Goal: Transaction & Acquisition: Purchase product/service

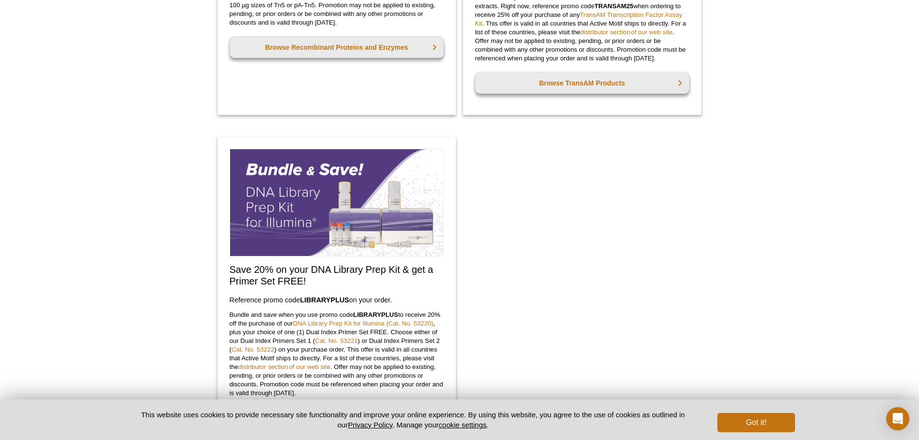
scroll to position [772, 0]
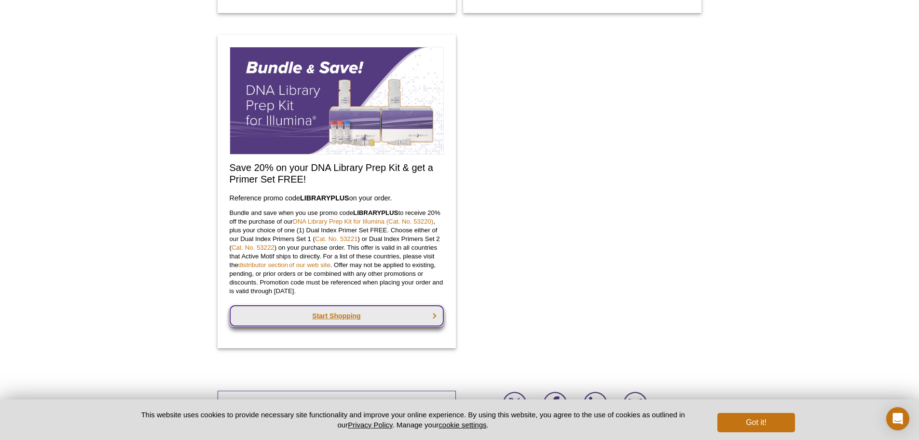
click at [404, 317] on link "Start Shopping" at bounding box center [337, 315] width 214 height 21
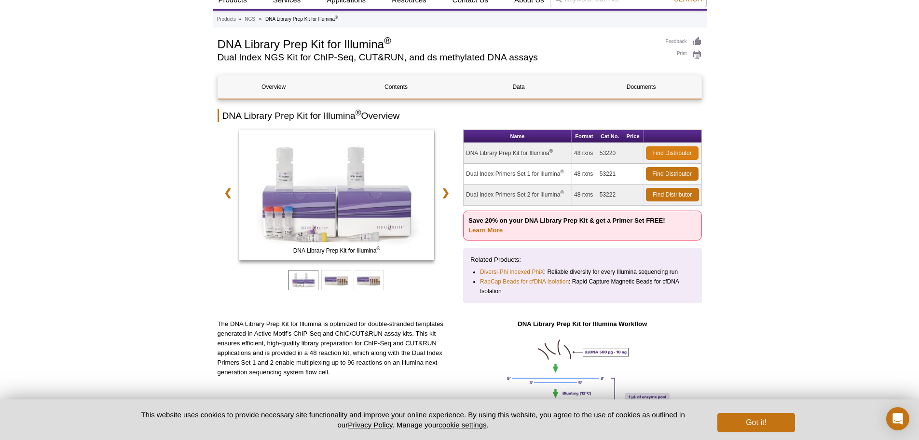
scroll to position [34, 0]
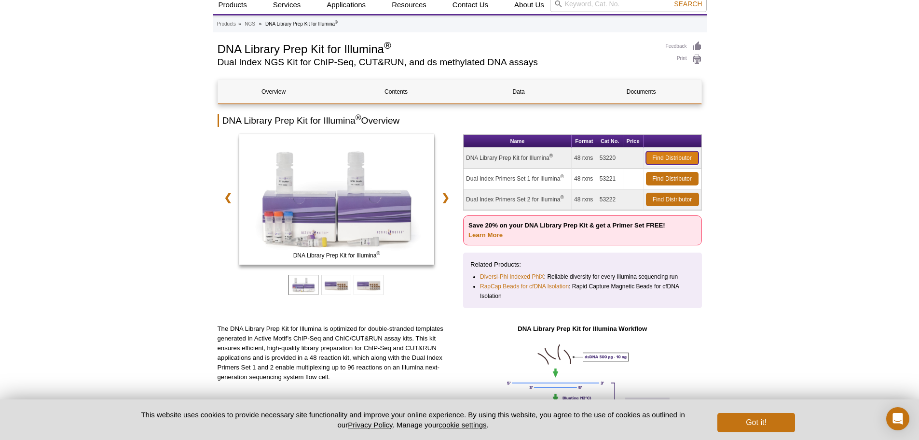
click at [656, 155] on link "Find Distributor" at bounding box center [672, 158] width 53 height 14
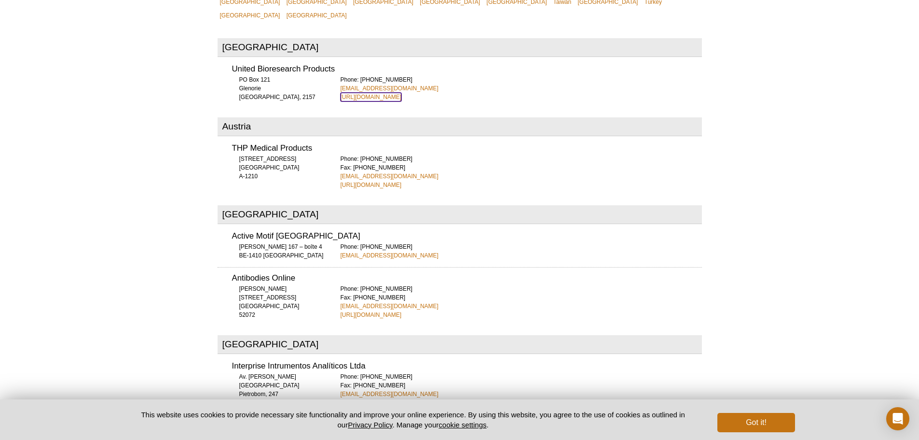
click at [390, 93] on link "http://www.unitedbioresearch.com.au" at bounding box center [371, 97] width 61 height 9
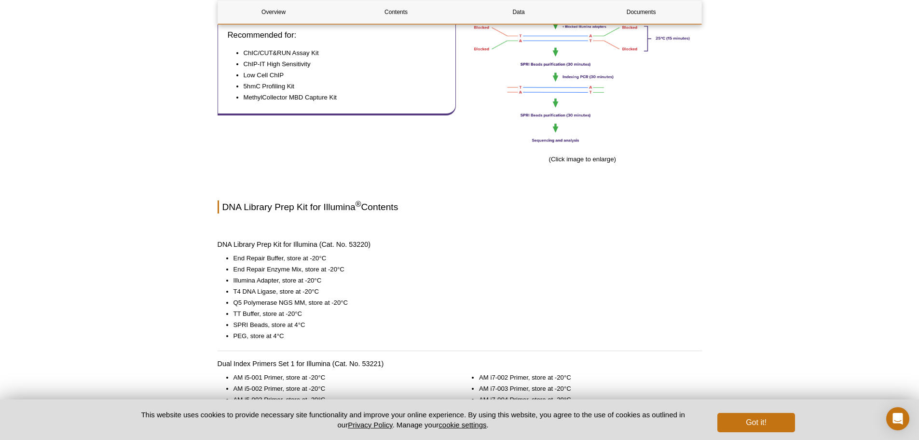
scroll to position [676, 0]
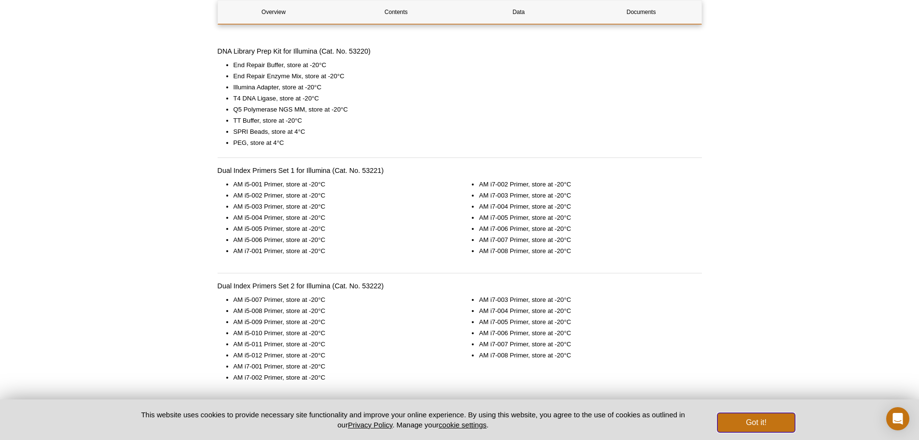
click at [781, 421] on button "Got it!" at bounding box center [756, 422] width 77 height 19
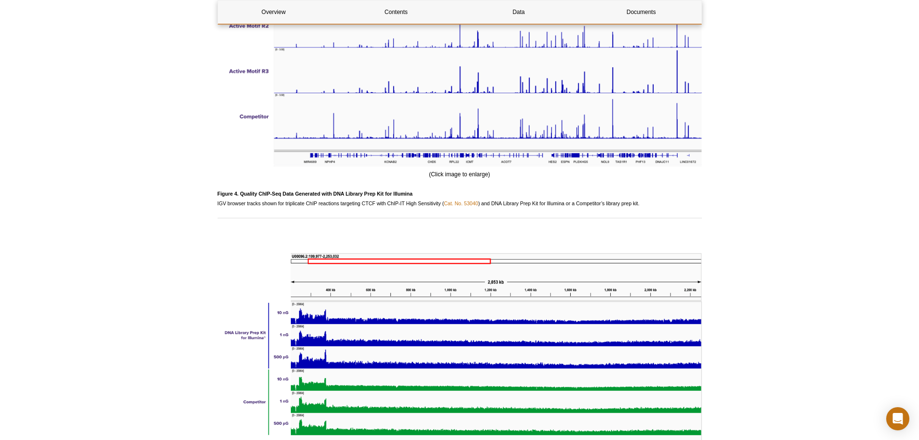
scroll to position [0, 0]
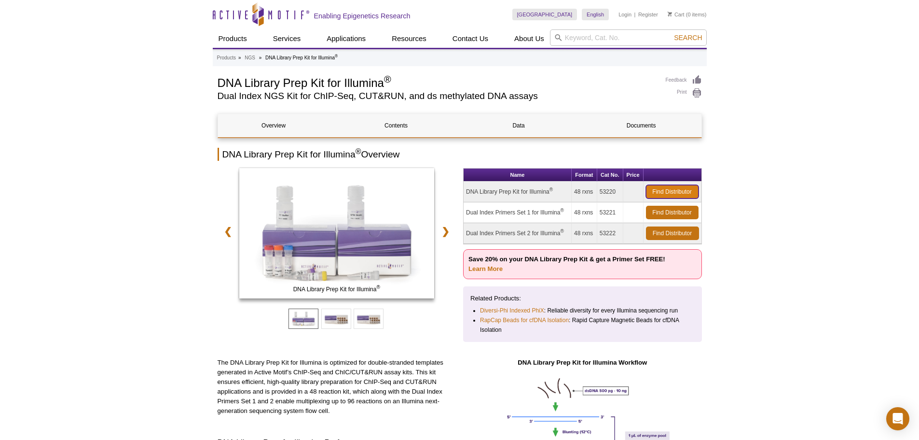
click at [668, 189] on link "Find Distributor" at bounding box center [672, 192] width 53 height 14
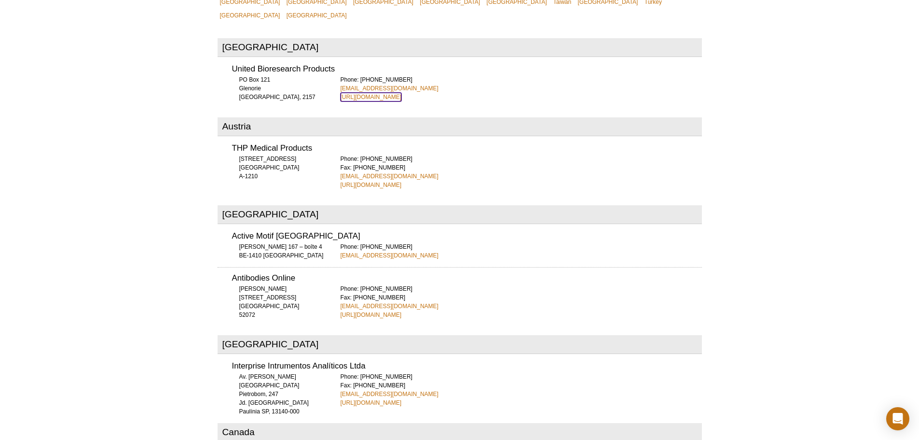
click at [372, 93] on link "http://www.unitedbioresearch.com.au" at bounding box center [371, 97] width 61 height 9
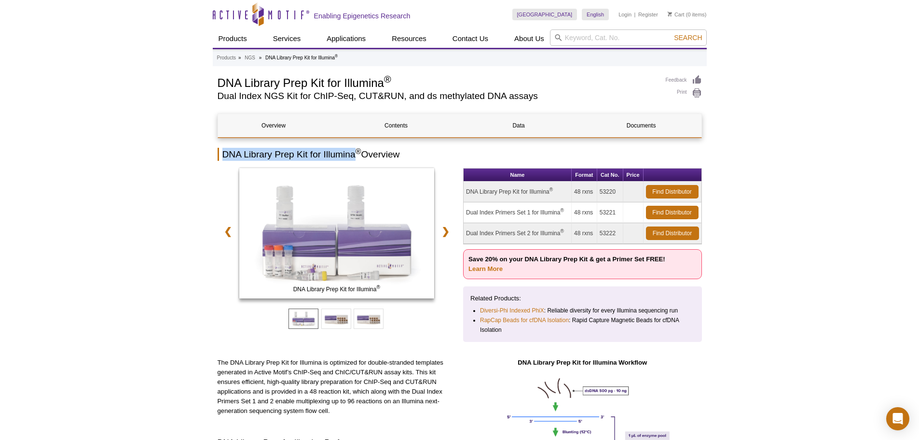
drag, startPoint x: 224, startPoint y: 155, endPoint x: 356, endPoint y: 155, distance: 131.3
click at [356, 155] on h2 "DNA Library Prep Kit for Illumina ® Overview" at bounding box center [460, 154] width 485 height 13
copy h2 "DNA Library Prep Kit for Illumina"
